Goal: Task Accomplishment & Management: Manage account settings

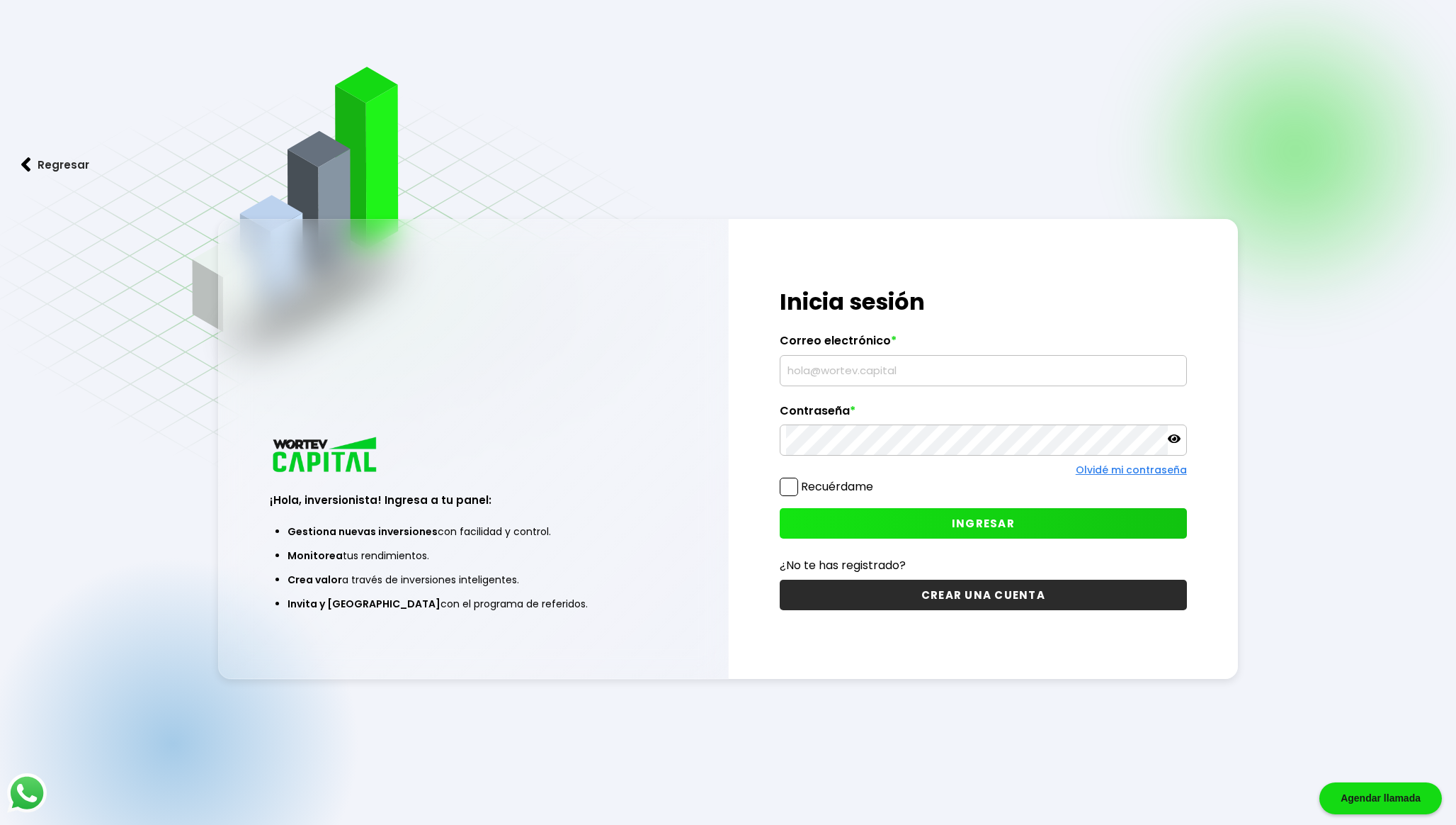
type input "[EMAIL_ADDRESS][DOMAIN_NAME]"
click at [910, 526] on button "INGRESAR" at bounding box center [983, 523] width 408 height 31
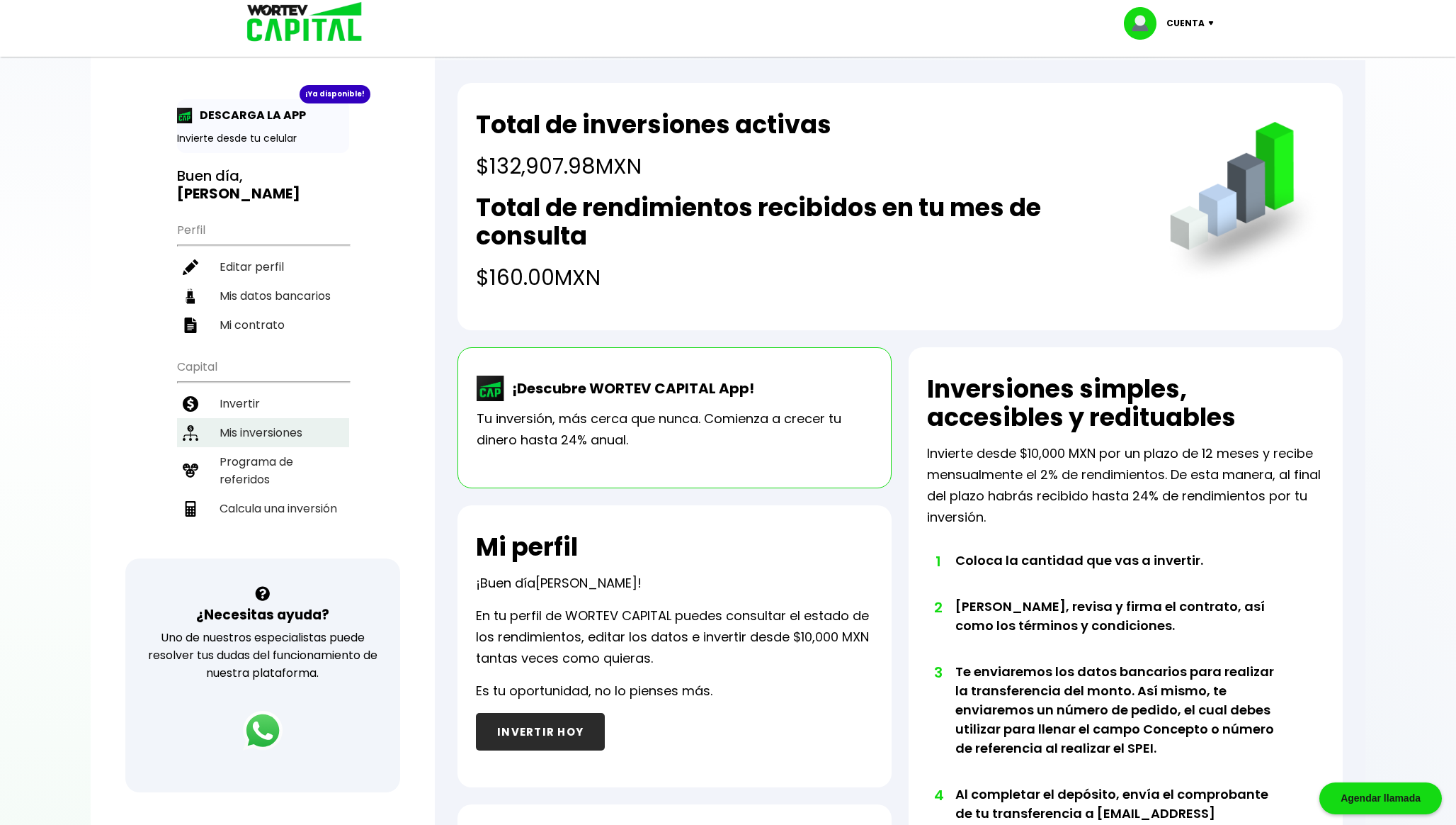
click at [267, 432] on li "Mis inversiones" at bounding box center [263, 432] width 172 height 29
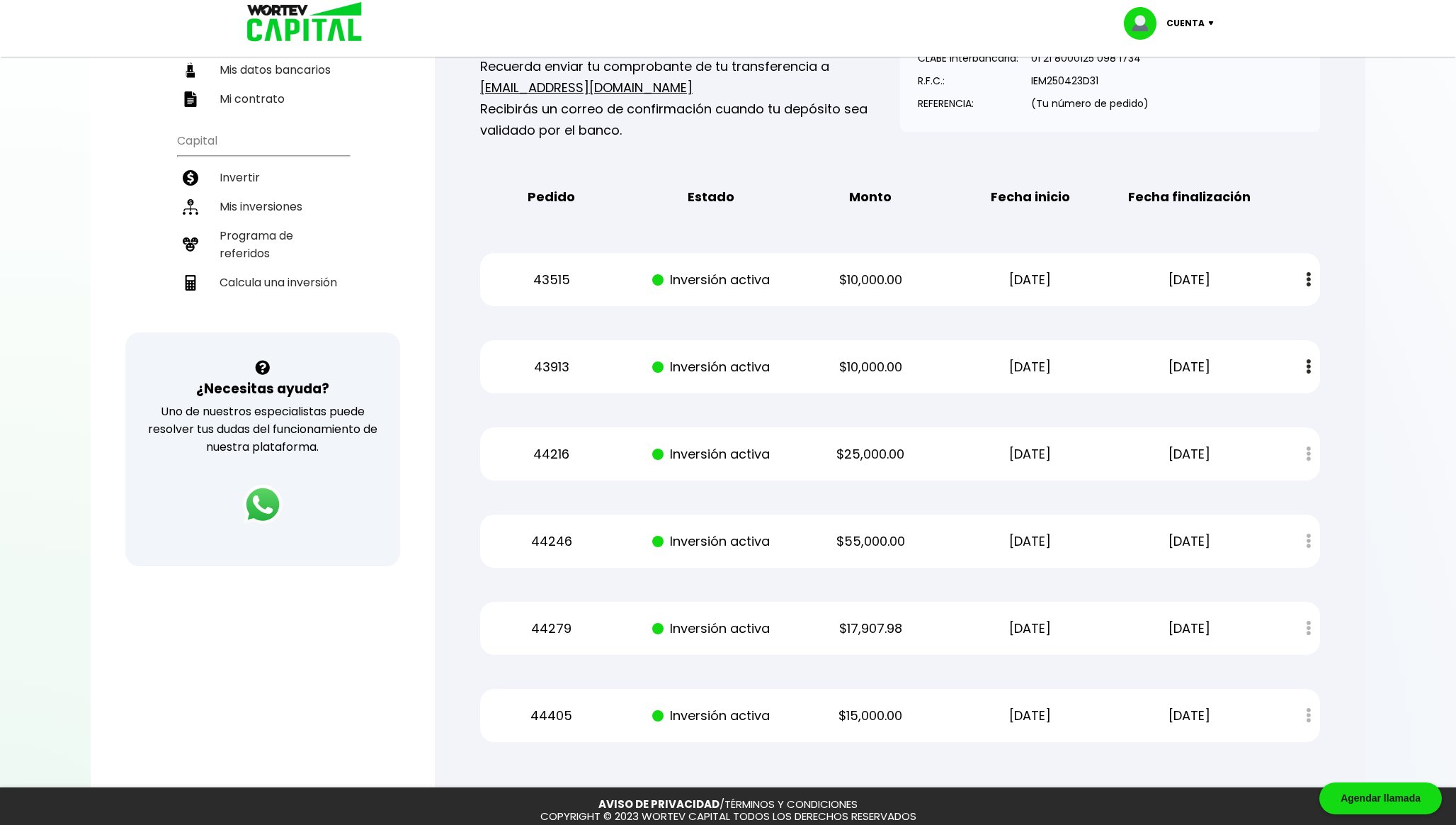
scroll to position [255, 0]
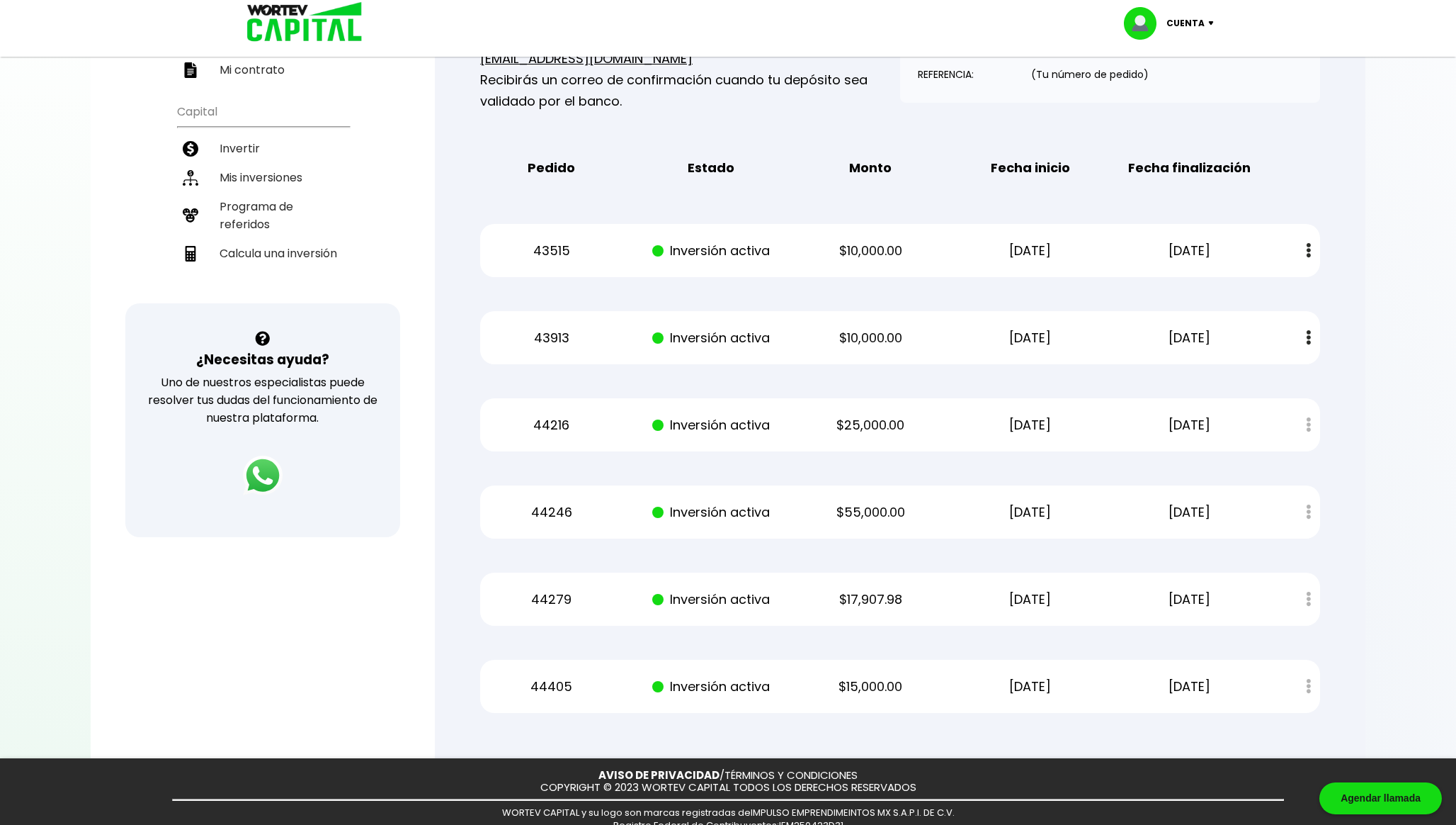
click at [544, 680] on p "44405" at bounding box center [551, 687] width 134 height 21
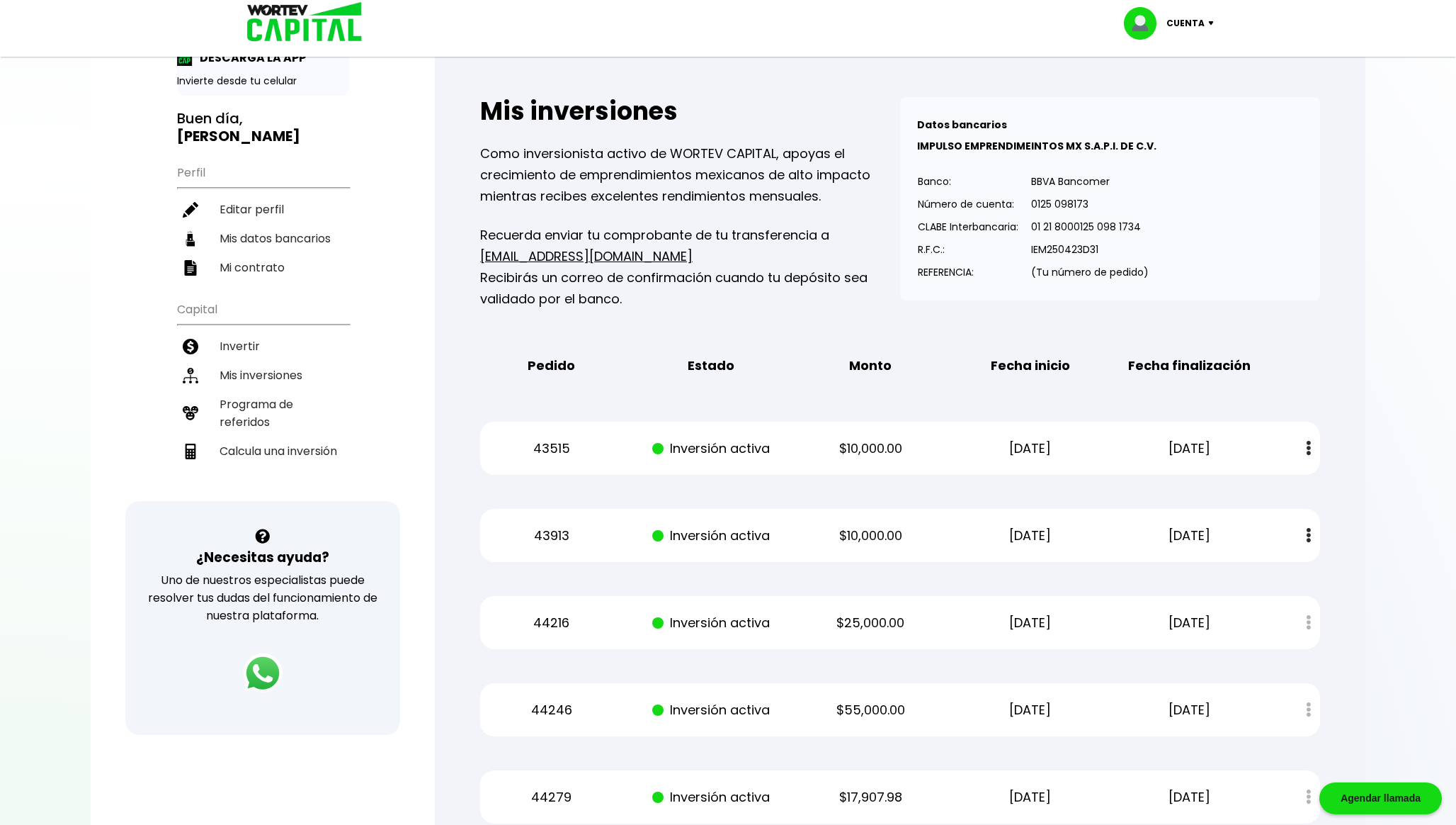
scroll to position [0, 0]
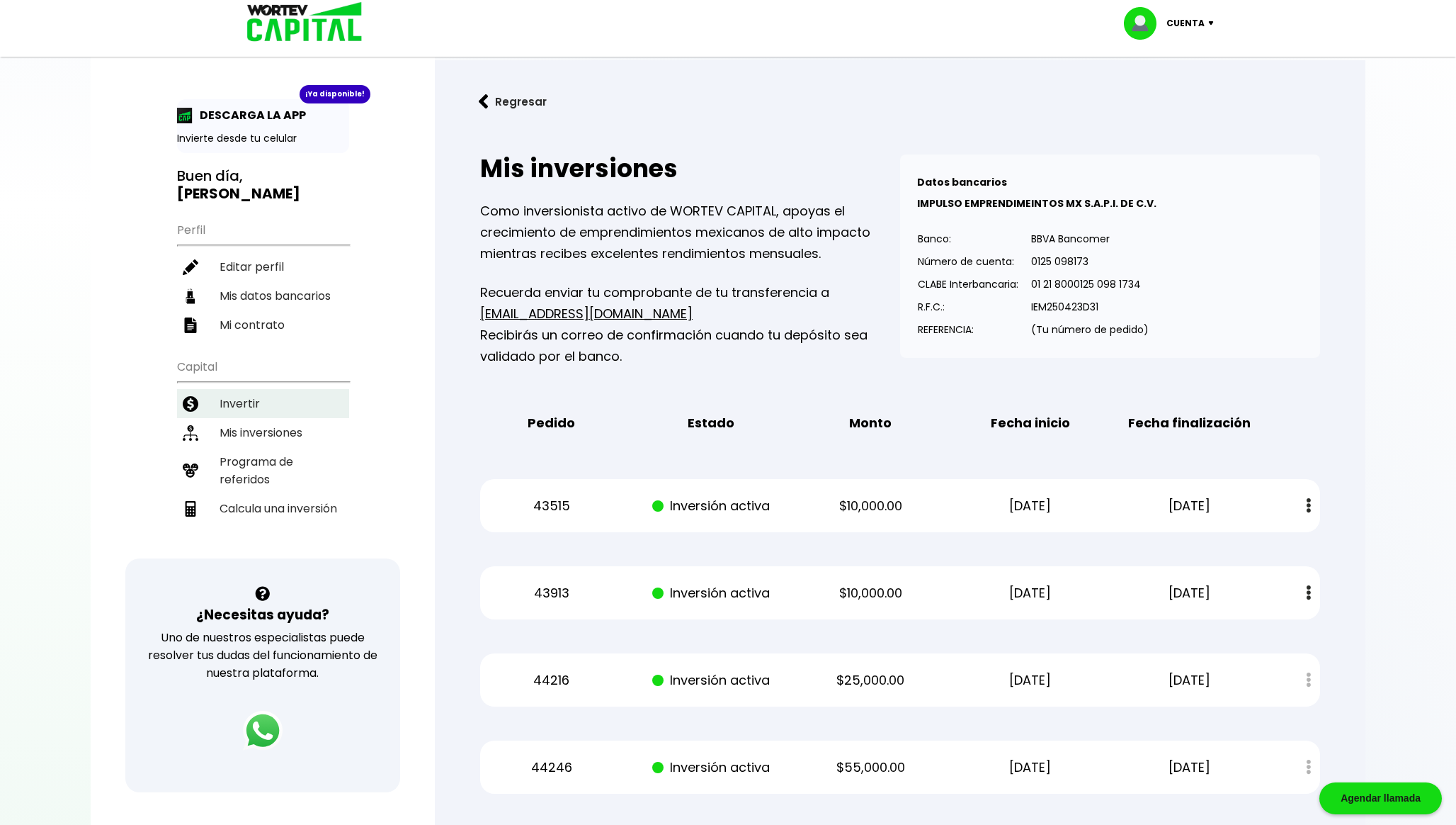
click at [270, 399] on li "Invertir" at bounding box center [263, 404] width 172 height 29
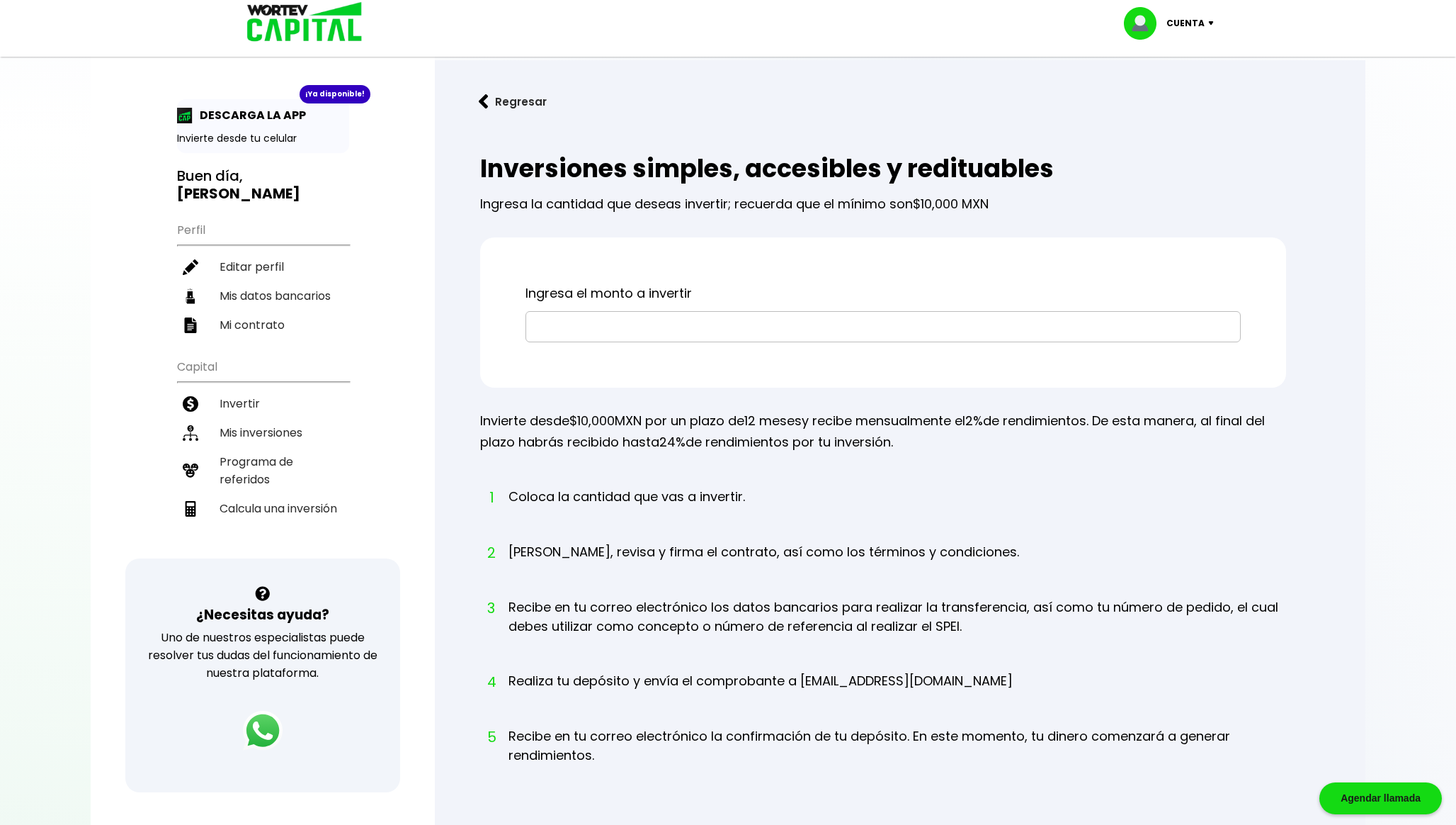
click at [490, 91] on button "Regresar" at bounding box center [513, 102] width 111 height 37
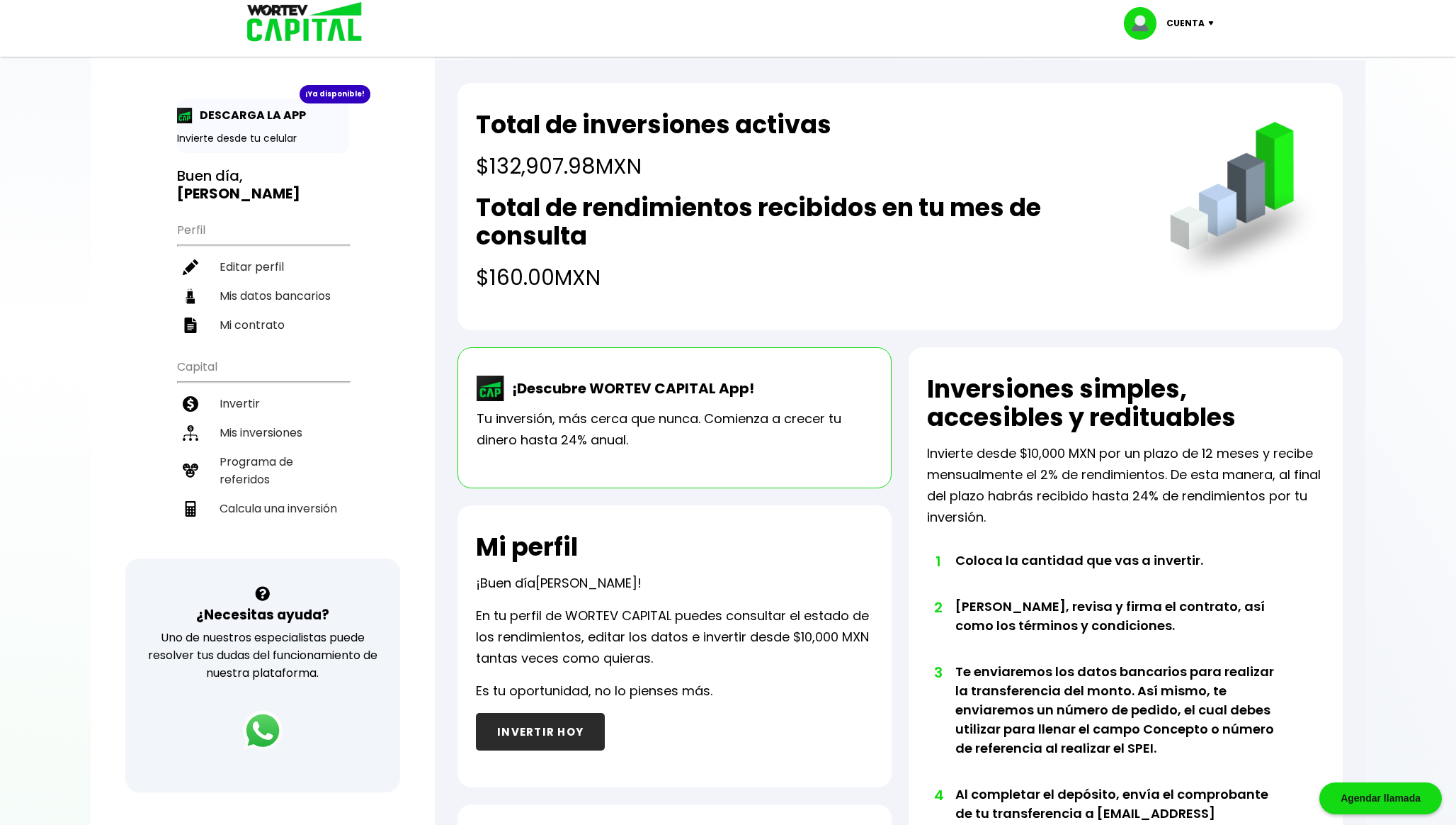
click at [578, 311] on div "Total de inversiones activas $132,907.98 MXN Total de rendimientos recibidos en…" at bounding box center [900, 207] width 885 height 248
